Goal: Transaction & Acquisition: Purchase product/service

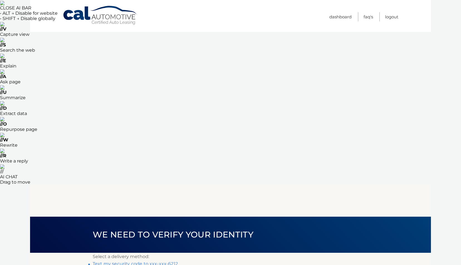
click at [158, 262] on link "Text my security code to xxx-xxx-6212" at bounding box center [135, 264] width 85 height 5
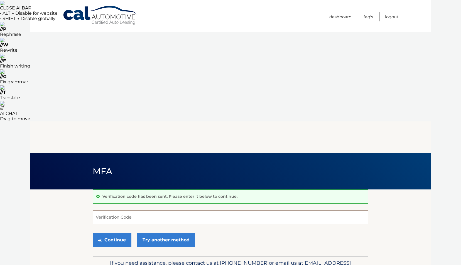
click at [121, 211] on input "Verification Code" at bounding box center [230, 218] width 275 height 14
type input "993535"
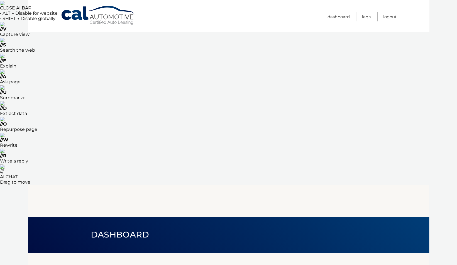
select select "YzhmMDMxNTUtM2I4Ny00NjJhLWI2OWEtYjljM2E5ZDZiMDdj"
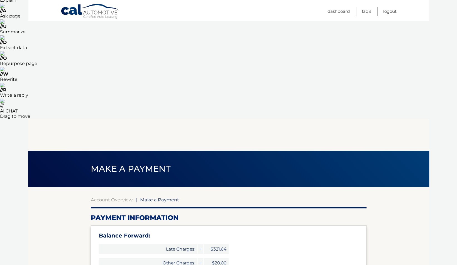
scroll to position [70, 0]
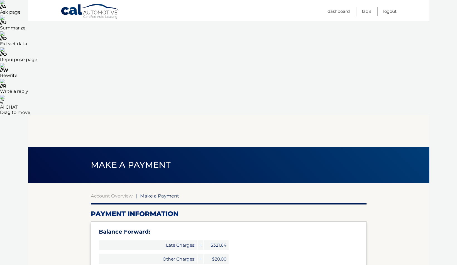
radio input "true"
type input "651.38"
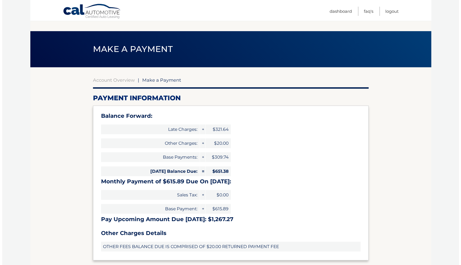
scroll to position [188, 0]
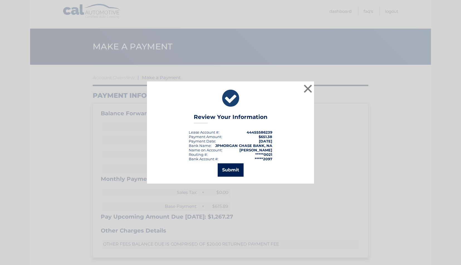
click at [231, 173] on button "Submit" at bounding box center [231, 170] width 26 height 13
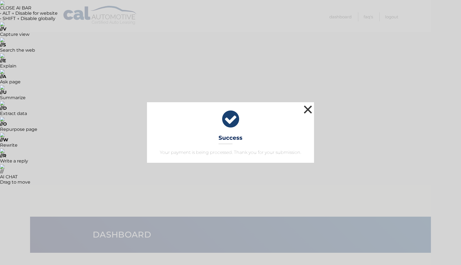
click at [307, 112] on button "×" at bounding box center [307, 109] width 11 height 11
